Goal: Find specific fact: Find specific fact

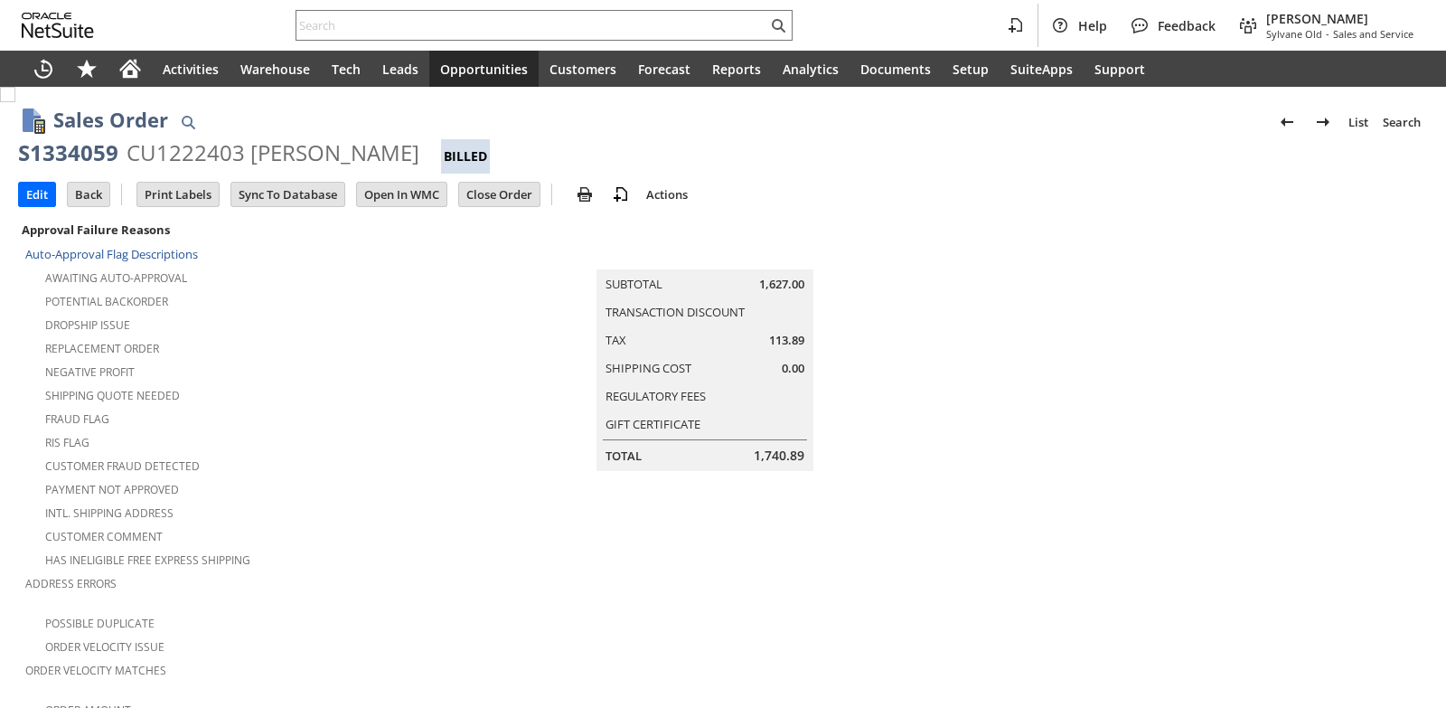
scroll to position [542, 0]
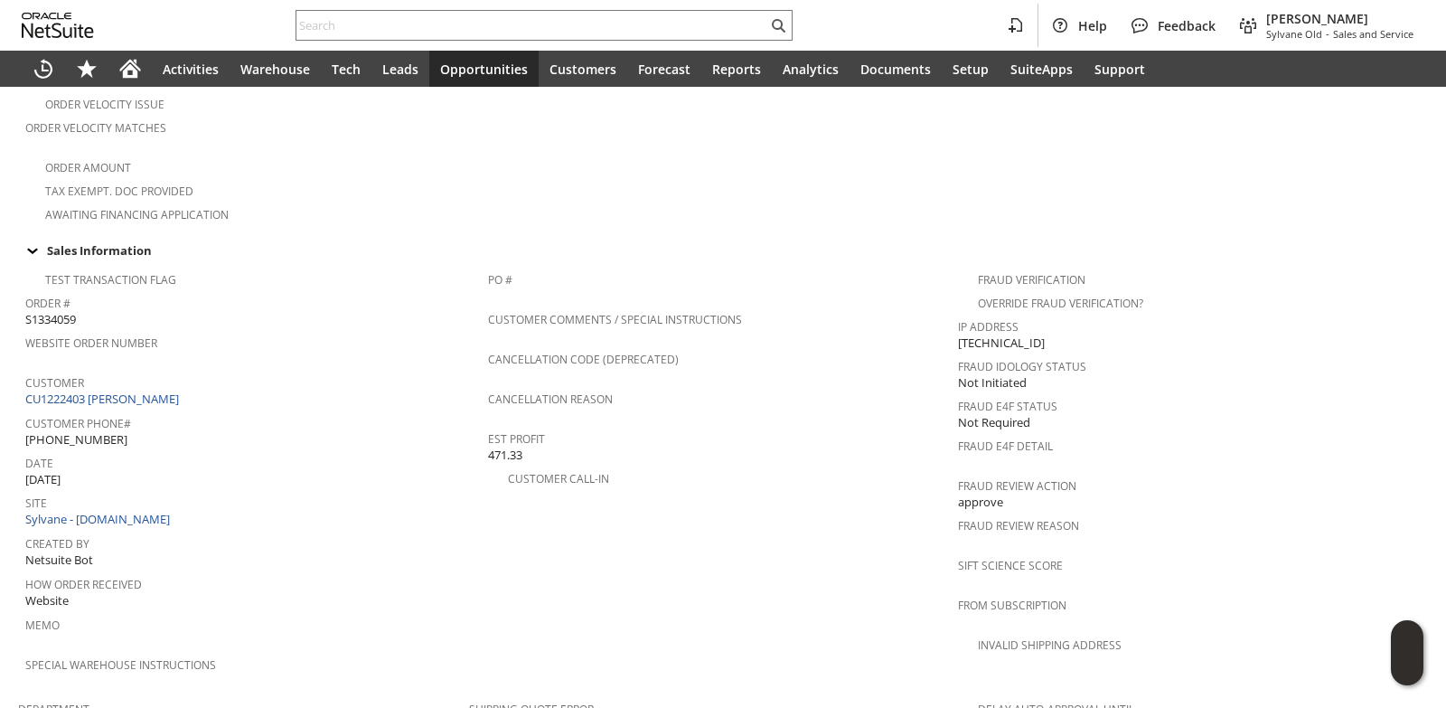
click at [89, 431] on span "(518) 692-2550" at bounding box center [76, 439] width 102 height 17
copy tbody "(518) 692-2550"
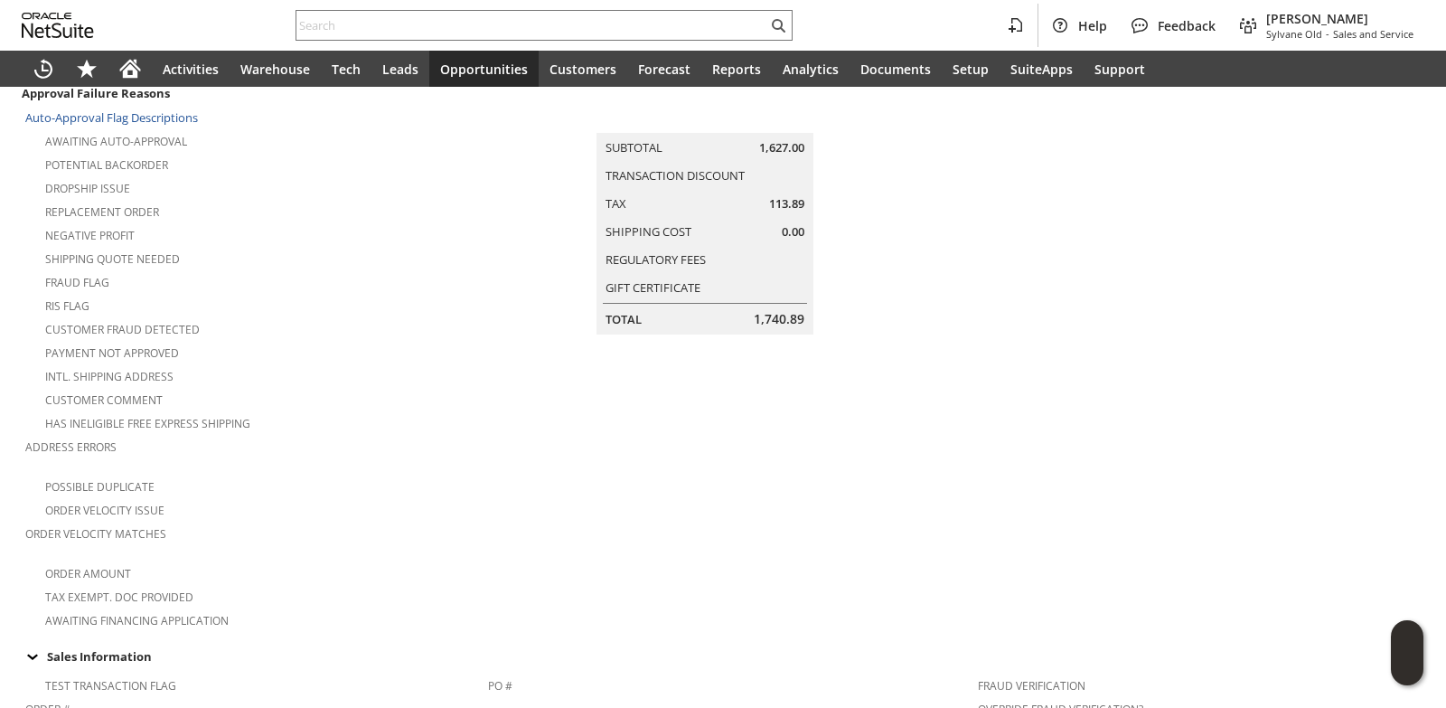
scroll to position [0, 0]
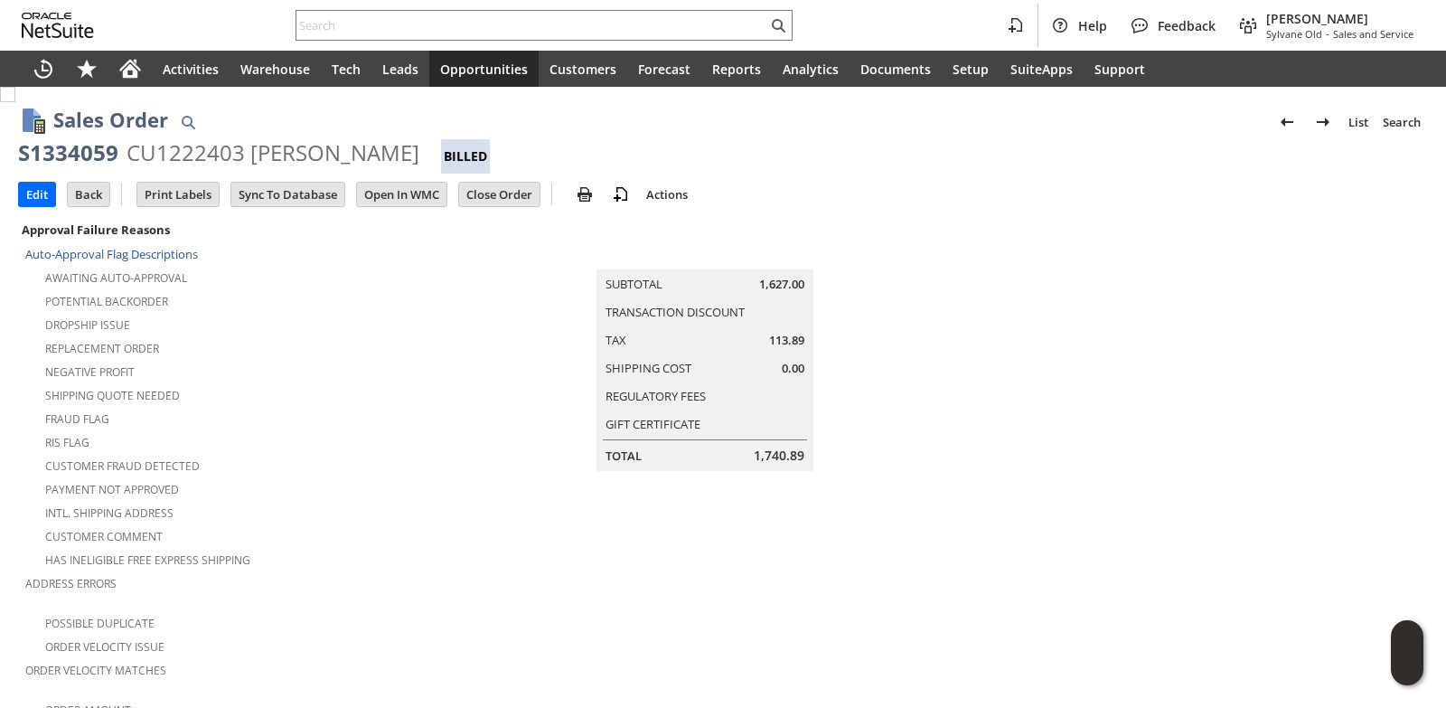
click at [407, 408] on div "Fraud Flag" at bounding box center [247, 417] width 444 height 22
